Goal: Find specific page/section: Find specific page/section

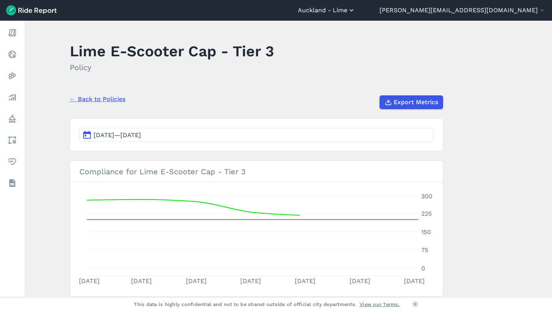
click at [355, 8] on button "Auckland - Lime" at bounding box center [327, 10] width 58 height 9
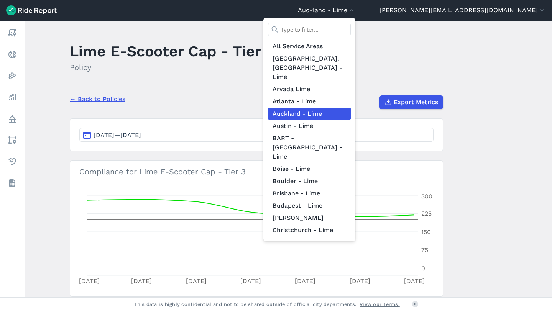
click at [351, 30] on input "text" at bounding box center [309, 30] width 83 height 14
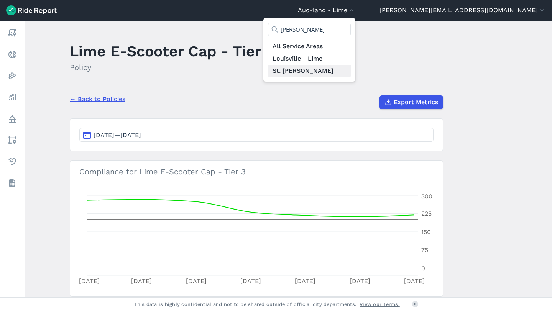
type input "[PERSON_NAME]"
click at [351, 65] on link "St. [PERSON_NAME]" at bounding box center [309, 71] width 83 height 12
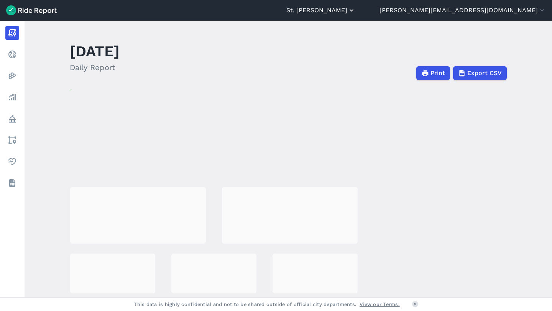
click at [355, 10] on button "St. [PERSON_NAME]" at bounding box center [320, 10] width 69 height 9
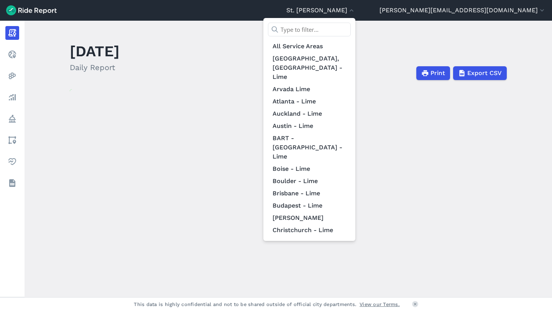
click at [351, 32] on input "text" at bounding box center [309, 30] width 83 height 14
type input "o"
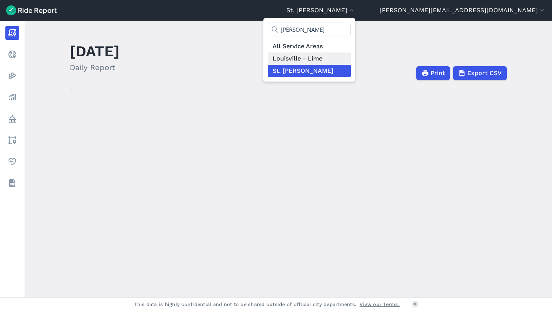
type input "[PERSON_NAME]"
click at [351, 58] on link "Louisville - Lime" at bounding box center [309, 59] width 83 height 12
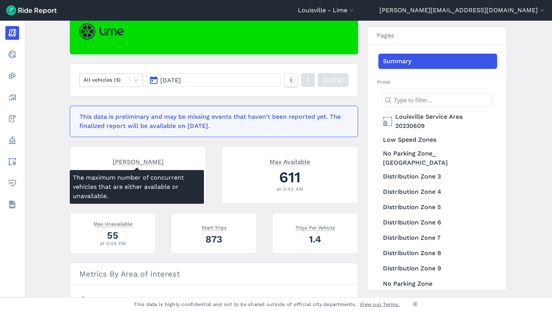
scroll to position [82, 0]
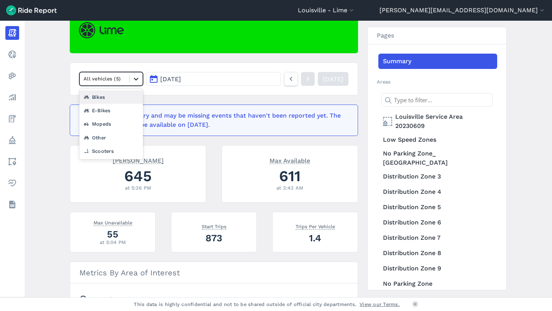
click at [133, 76] on icon at bounding box center [136, 79] width 8 height 8
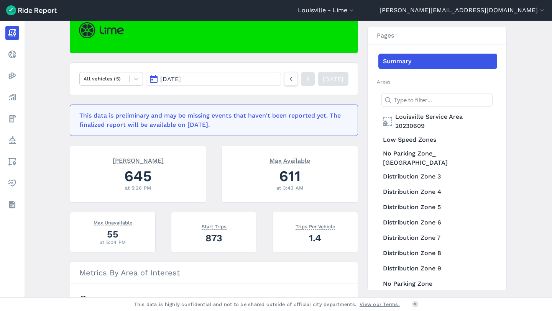
click at [191, 100] on article "All vehicles (5) [DATE] [DATE] This data is preliminary and may be missing even…" at bounding box center [214, 246] width 288 height 478
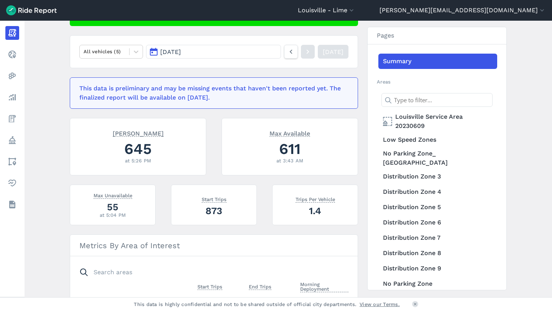
scroll to position [123, 0]
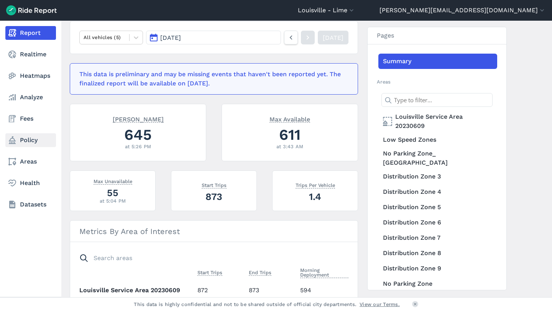
click at [27, 134] on link "Policy" at bounding box center [30, 140] width 51 height 14
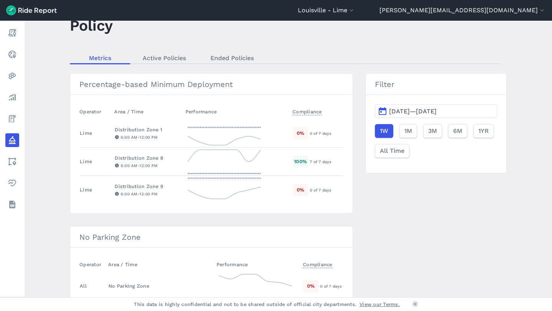
scroll to position [30, 0]
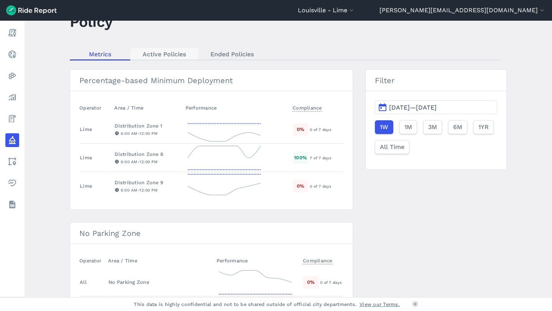
click at [167, 54] on link "Active Policies" at bounding box center [164, 54] width 68 height 12
